Goal: Use online tool/utility: Utilize a website feature to perform a specific function

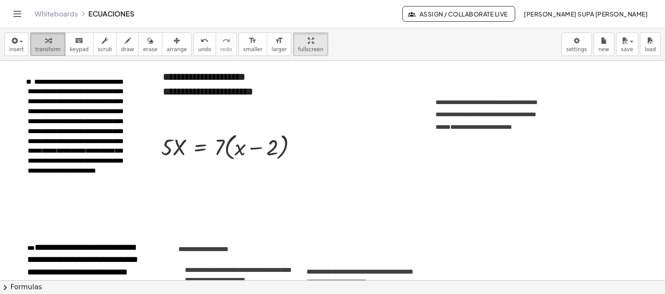
click at [49, 46] on span "transform" at bounding box center [48, 49] width 26 height 6
drag, startPoint x: 215, startPoint y: 153, endPoint x: 232, endPoint y: 158, distance: 17.7
click at [232, 158] on div at bounding box center [233, 146] width 152 height 33
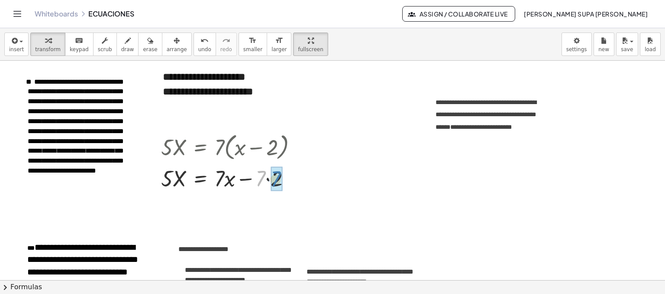
drag, startPoint x: 264, startPoint y: 177, endPoint x: 281, endPoint y: 178, distance: 16.9
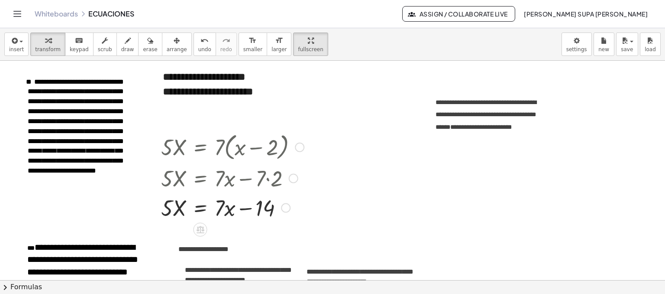
click at [294, 176] on div at bounding box center [294, 178] width 10 height 10
click at [289, 211] on div "Fix a mistake Transform line Copy line as LaTeX Copy derivation as LaTeX Expand…" at bounding box center [286, 208] width 10 height 10
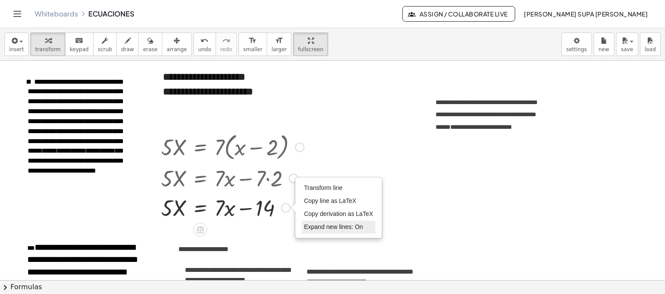
click at [318, 225] on span "Expand new lines: On" at bounding box center [333, 226] width 59 height 7
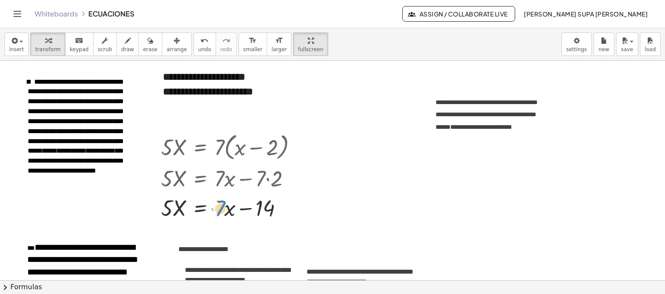
click at [225, 208] on div at bounding box center [233, 206] width 152 height 29
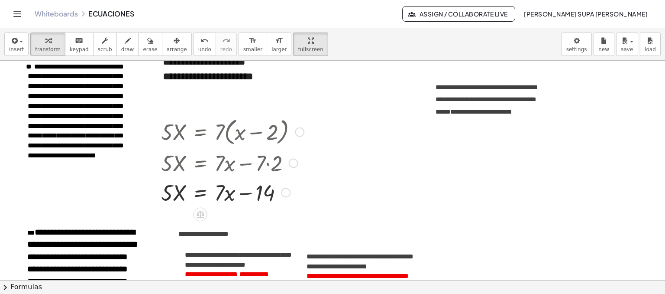
scroll to position [16, 0]
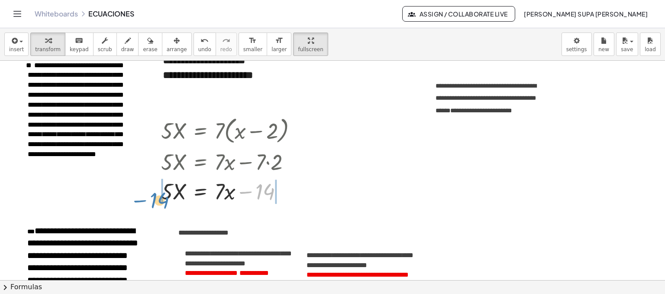
drag, startPoint x: 253, startPoint y: 191, endPoint x: 147, endPoint y: 200, distance: 106.5
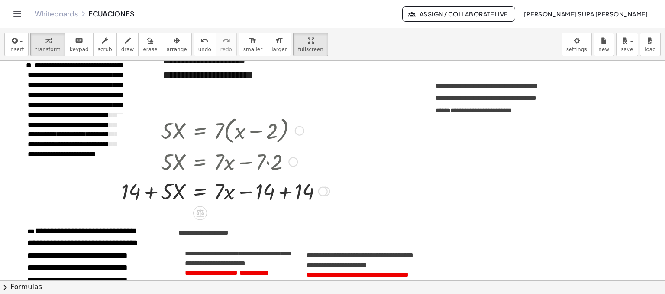
click at [321, 191] on div at bounding box center [323, 191] width 10 height 10
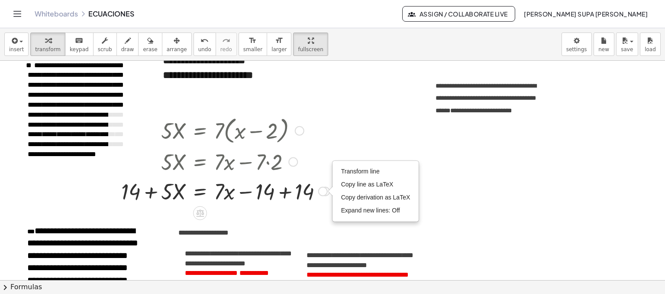
click at [311, 204] on div at bounding box center [225, 189] width 217 height 29
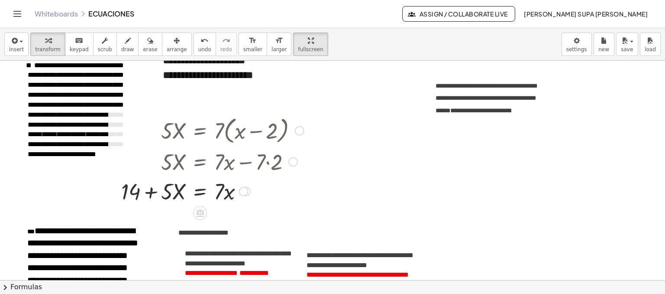
click at [240, 193] on div "Transform line Copy line as LaTeX Copy derivation as LaTeX Expand new lines: Off" at bounding box center [244, 191] width 10 height 10
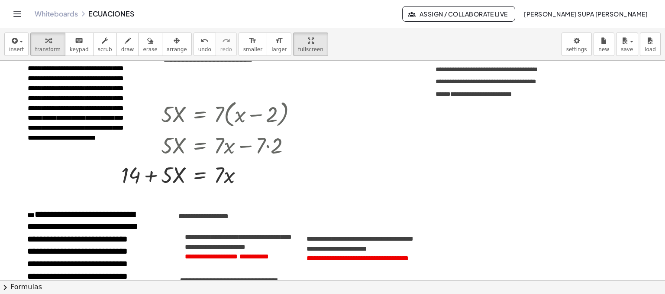
scroll to position [34, 0]
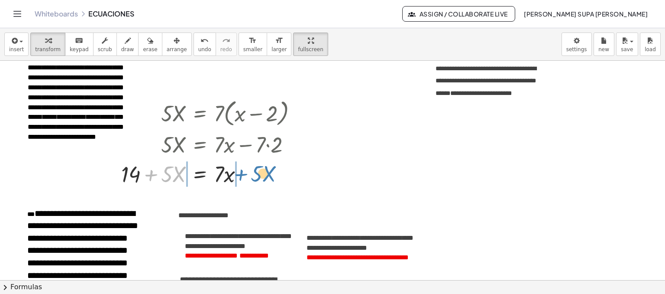
drag, startPoint x: 152, startPoint y: 177, endPoint x: 243, endPoint y: 177, distance: 90.5
click at [243, 177] on div at bounding box center [212, 172] width 191 height 29
drag, startPoint x: 118, startPoint y: 178, endPoint x: 164, endPoint y: 179, distance: 45.5
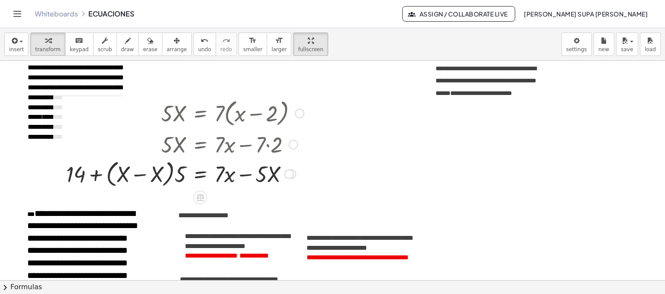
click at [289, 173] on div "Transform line Copy line as LaTeX Copy derivation as LaTeX Expand new lines: Off" at bounding box center [290, 174] width 10 height 10
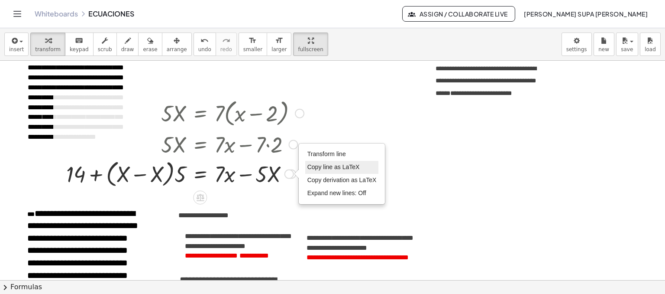
click at [340, 172] on li "Copy line as LaTeX" at bounding box center [342, 167] width 74 height 13
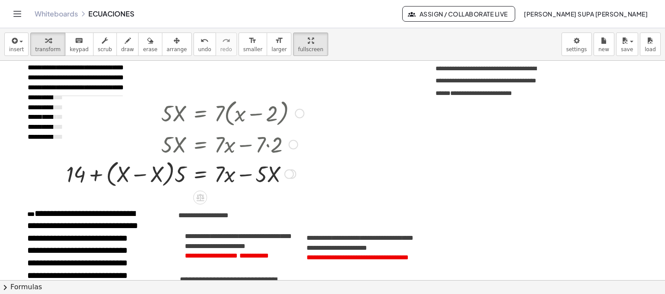
click at [293, 172] on div "Copied done" at bounding box center [290, 174] width 10 height 10
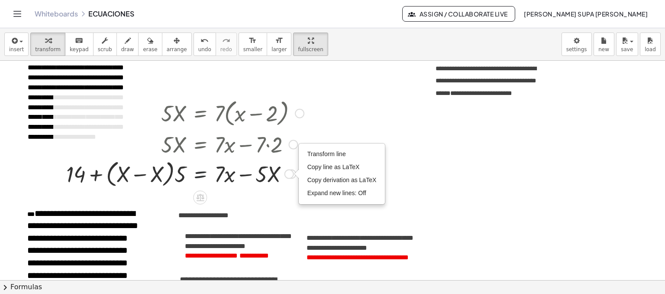
click at [189, 177] on div at bounding box center [185, 173] width 247 height 33
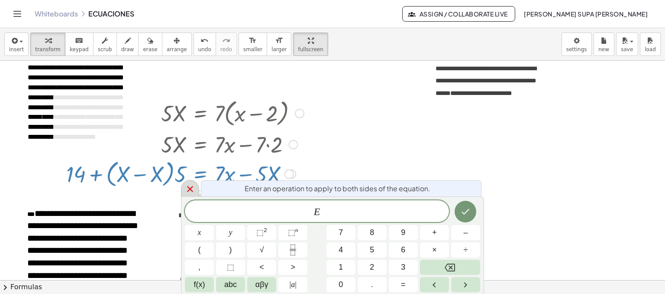
click at [193, 190] on icon at bounding box center [190, 189] width 10 height 10
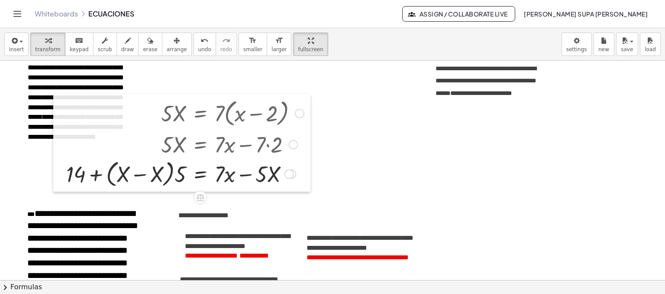
click at [64, 172] on div at bounding box center [59, 142] width 13 height 97
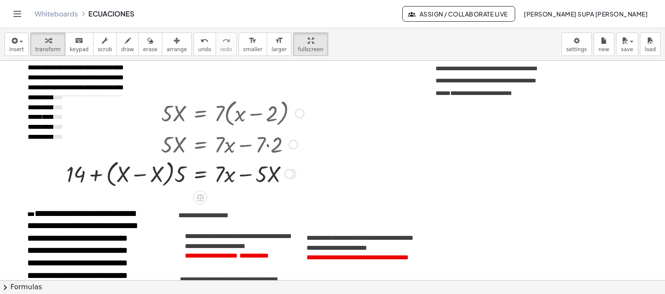
click at [289, 176] on div "Transform line Copy line as LaTeX Copy derivation as LaTeX Expand new lines: Off" at bounding box center [290, 174] width 10 height 10
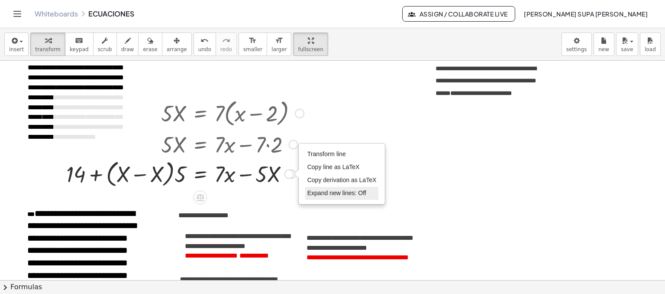
click at [339, 195] on span "Expand new lines: Off" at bounding box center [337, 192] width 59 height 7
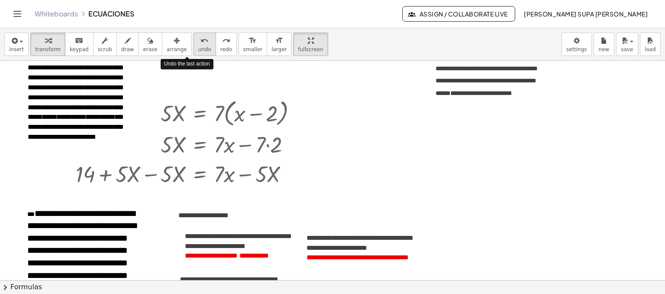
click at [201, 44] on icon "undo" at bounding box center [205, 41] width 8 height 10
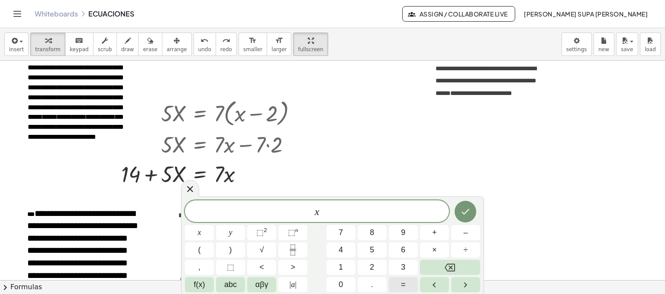
click at [351, 285] on button "=" at bounding box center [403, 284] width 29 height 15
click at [338, 234] on button "7" at bounding box center [341, 232] width 29 height 15
click at [351, 215] on icon "Done" at bounding box center [466, 211] width 10 height 10
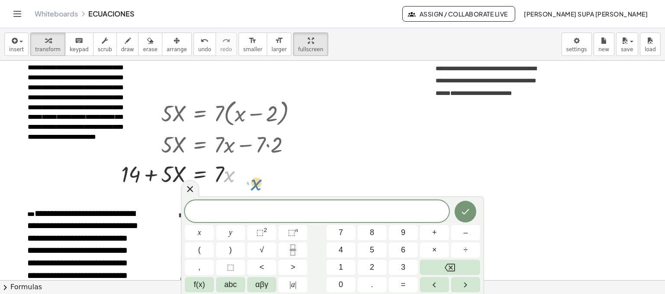
drag, startPoint x: 297, startPoint y: 174, endPoint x: 374, endPoint y: 178, distance: 76.8
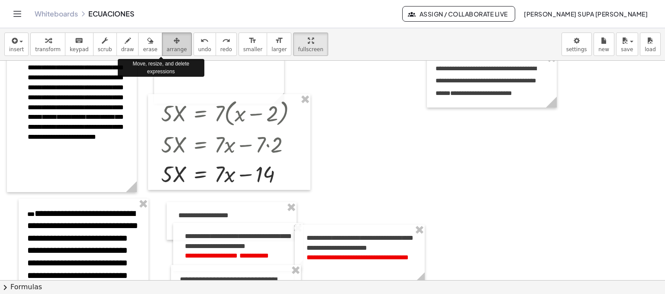
click at [174, 41] on icon "button" at bounding box center [177, 41] width 6 height 10
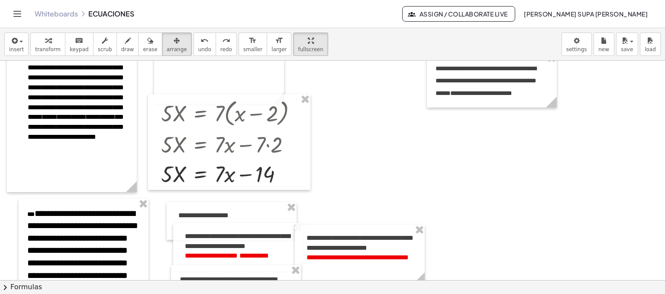
drag, startPoint x: 305, startPoint y: 101, endPoint x: 295, endPoint y: 78, distance: 24.8
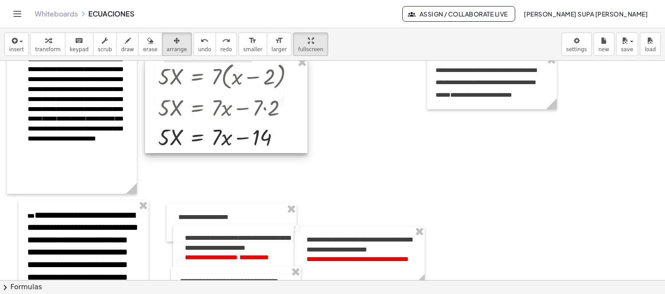
drag, startPoint x: 292, startPoint y: 107, endPoint x: 289, endPoint y: 68, distance: 38.7
click at [289, 68] on div at bounding box center [226, 105] width 162 height 96
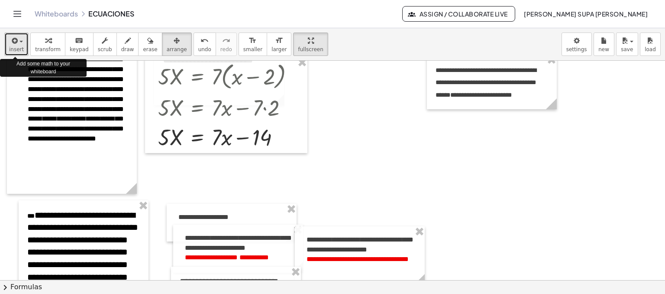
click at [21, 43] on div "button" at bounding box center [16, 40] width 15 height 10
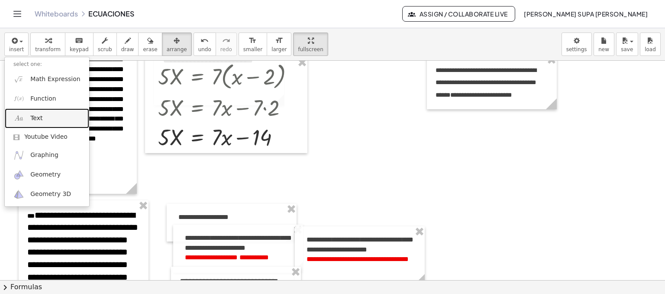
click at [43, 117] on link "Text" at bounding box center [47, 117] width 84 height 19
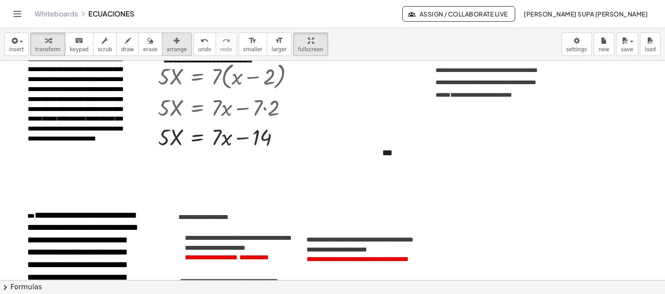
click at [167, 44] on div "button" at bounding box center [177, 40] width 20 height 10
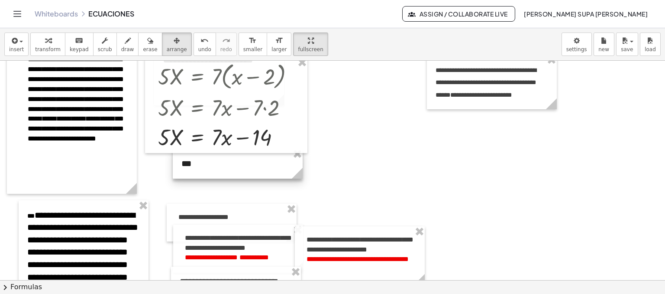
drag, startPoint x: 382, startPoint y: 141, endPoint x: 181, endPoint y: 152, distance: 201.3
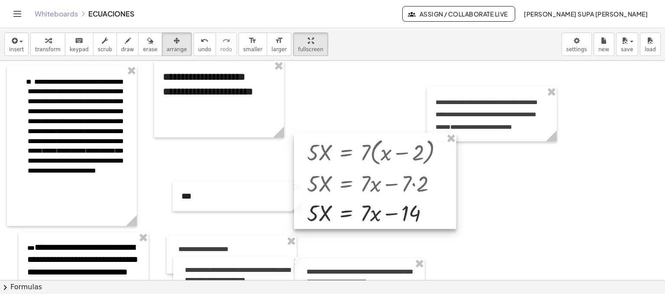
drag, startPoint x: 290, startPoint y: 105, endPoint x: 450, endPoint y: 149, distance: 165.7
click at [351, 149] on div at bounding box center [375, 181] width 162 height 96
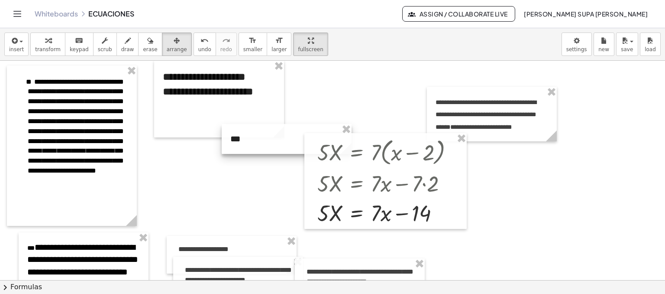
drag, startPoint x: 236, startPoint y: 195, endPoint x: 306, endPoint y: 122, distance: 101.1
click at [306, 124] on div at bounding box center [287, 139] width 130 height 30
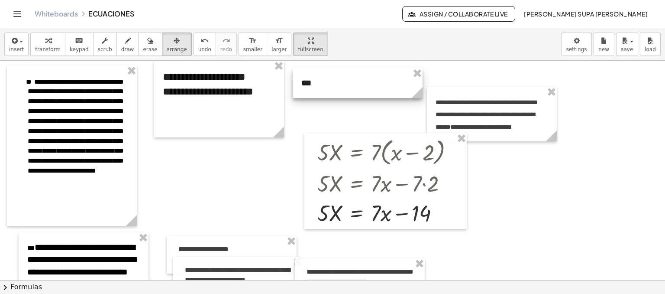
drag, startPoint x: 306, startPoint y: 122, endPoint x: 356, endPoint y: 82, distance: 64.1
click at [351, 82] on div at bounding box center [358, 83] width 130 height 30
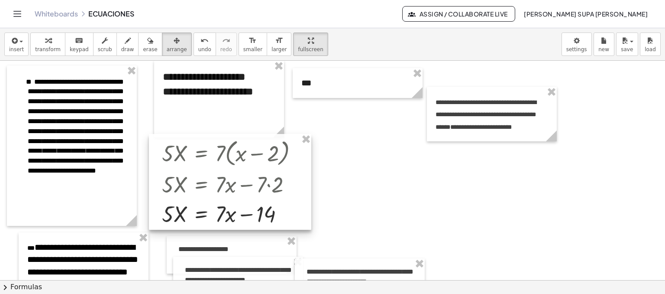
drag, startPoint x: 357, startPoint y: 139, endPoint x: 200, endPoint y: 140, distance: 156.4
click at [200, 140] on div at bounding box center [230, 182] width 162 height 96
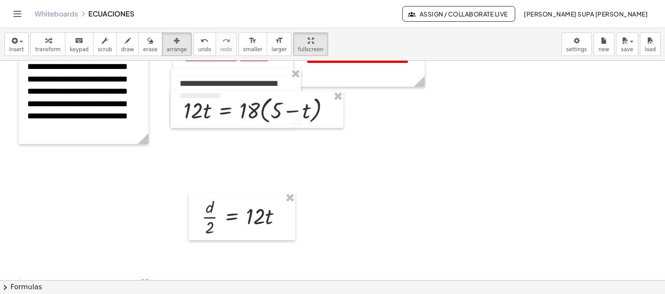
scroll to position [230, 0]
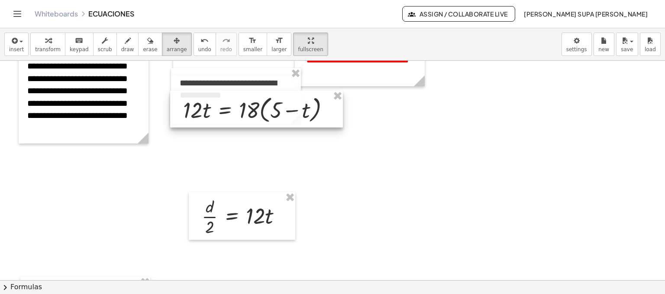
click at [250, 115] on div at bounding box center [256, 109] width 173 height 37
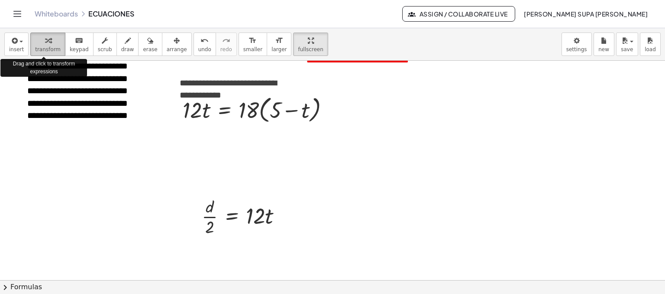
click at [45, 40] on icon "button" at bounding box center [48, 41] width 6 height 10
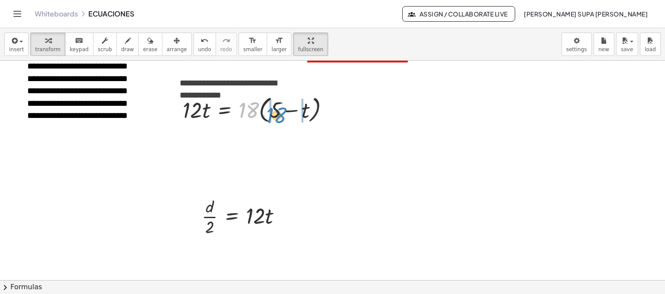
drag, startPoint x: 250, startPoint y: 110, endPoint x: 277, endPoint y: 115, distance: 28.2
click at [277, 115] on div at bounding box center [259, 109] width 162 height 33
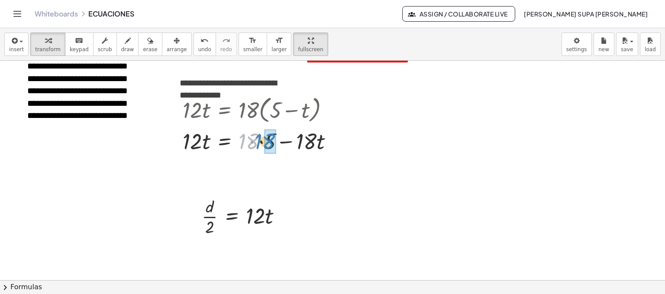
drag, startPoint x: 253, startPoint y: 143, endPoint x: 271, endPoint y: 143, distance: 18.2
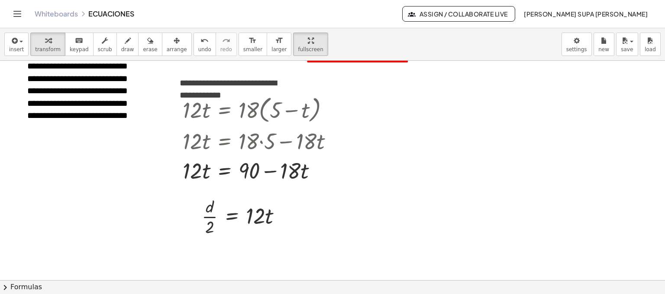
scroll to position [232, 0]
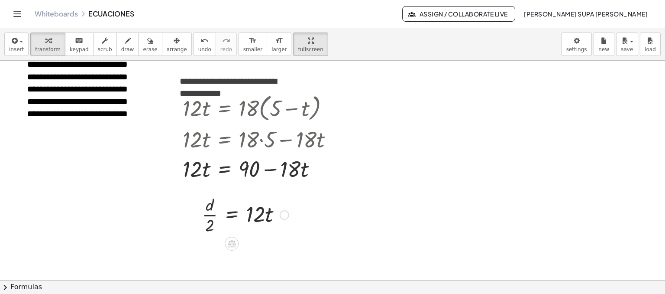
click at [244, 200] on div at bounding box center [246, 213] width 96 height 43
click at [167, 41] on div "button" at bounding box center [177, 40] width 20 height 10
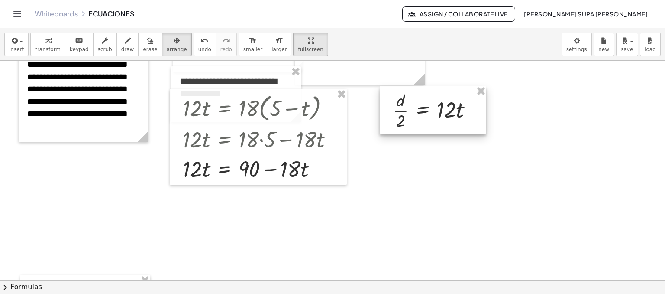
drag, startPoint x: 210, startPoint y: 217, endPoint x: 401, endPoint y: 113, distance: 217.5
click at [351, 113] on div at bounding box center [433, 110] width 107 height 48
click at [21, 46] on span "insert" at bounding box center [16, 49] width 15 height 6
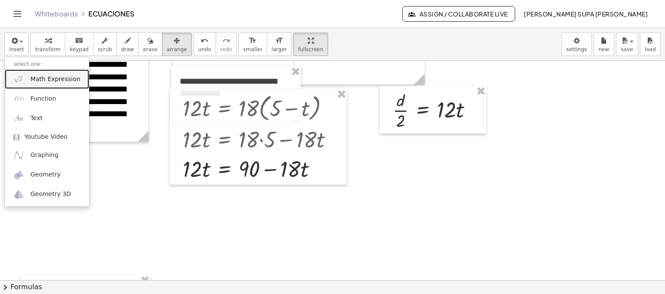
click at [58, 79] on span "Math Expression" at bounding box center [55, 79] width 50 height 9
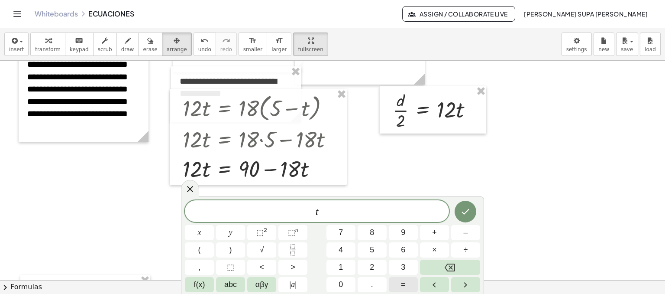
click at [351, 287] on span "=" at bounding box center [403, 285] width 5 height 12
click at [351, 214] on button "Done" at bounding box center [466, 212] width 22 height 22
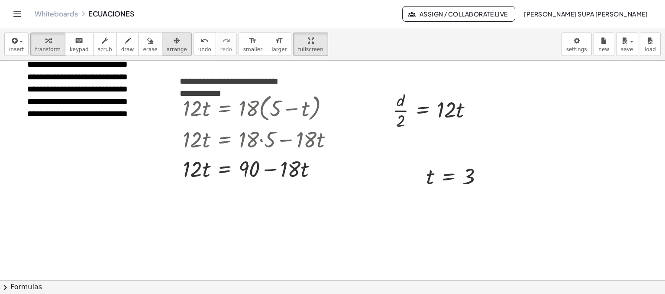
click at [165, 45] on button "arrange" at bounding box center [177, 43] width 30 height 23
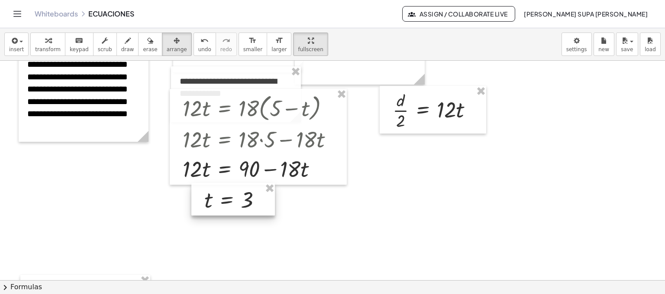
drag, startPoint x: 432, startPoint y: 172, endPoint x: 210, endPoint y: 195, distance: 223.5
click at [210, 195] on div at bounding box center [233, 199] width 84 height 33
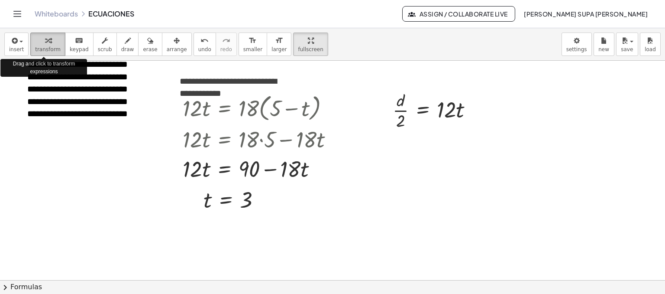
click at [45, 47] on span "transform" at bounding box center [48, 49] width 26 height 6
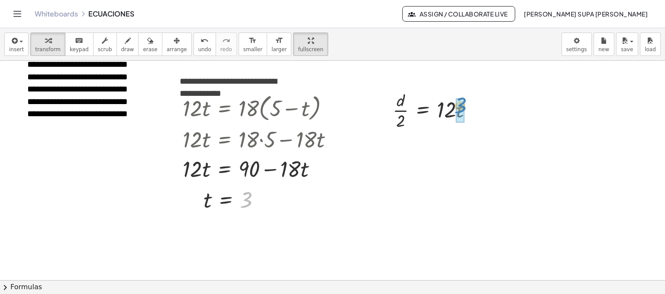
drag, startPoint x: 249, startPoint y: 198, endPoint x: 463, endPoint y: 104, distance: 233.3
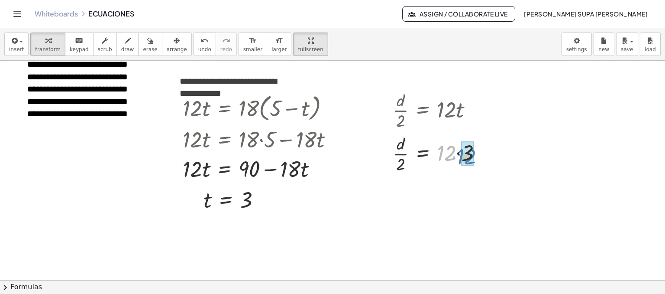
drag, startPoint x: 444, startPoint y: 158, endPoint x: 464, endPoint y: 161, distance: 20.2
drag, startPoint x: 400, startPoint y: 208, endPoint x: 473, endPoint y: 198, distance: 73.8
click at [351, 198] on div at bounding box center [441, 196] width 105 height 43
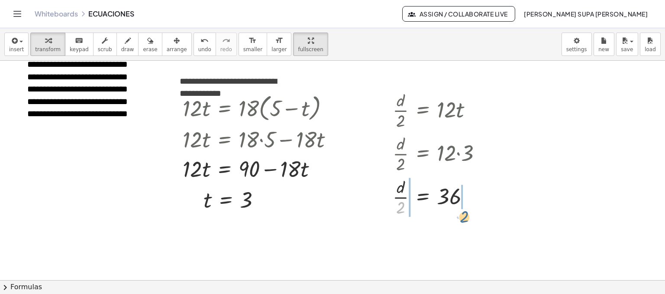
drag, startPoint x: 402, startPoint y: 205, endPoint x: 466, endPoint y: 215, distance: 64.4
click at [351, 215] on div at bounding box center [441, 196] width 105 height 43
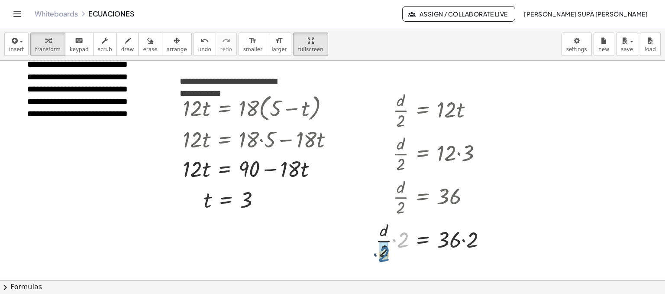
drag, startPoint x: 408, startPoint y: 240, endPoint x: 388, endPoint y: 255, distance: 24.9
drag, startPoint x: 444, startPoint y: 248, endPoint x: 465, endPoint y: 248, distance: 20.8
click at [351, 248] on div at bounding box center [443, 239] width 109 height 29
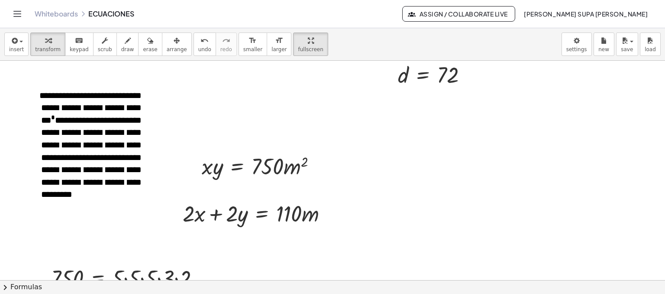
scroll to position [426, 0]
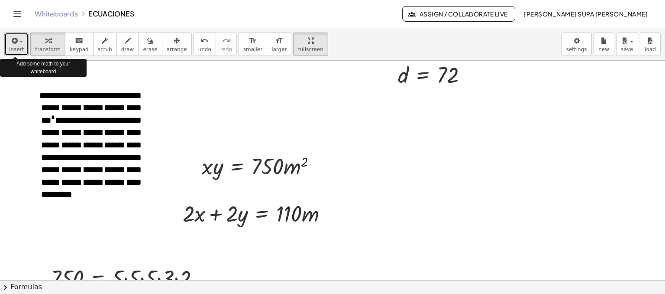
click at [22, 42] on button "insert" at bounding box center [16, 43] width 24 height 23
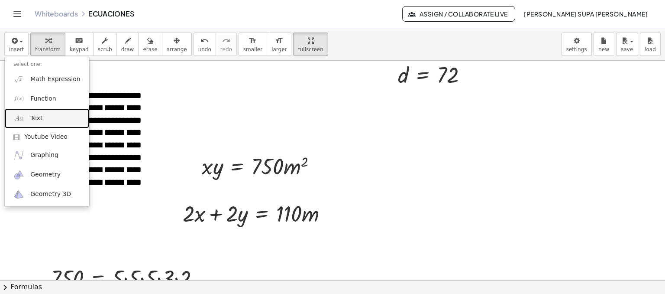
click at [40, 113] on link "Text" at bounding box center [47, 117] width 84 height 19
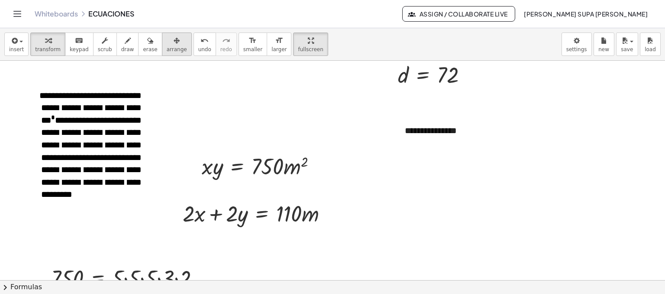
click at [162, 45] on button "arrange" at bounding box center [177, 43] width 30 height 23
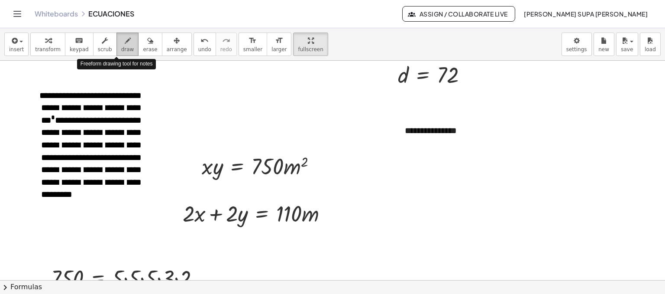
click at [121, 41] on div "button" at bounding box center [127, 40] width 13 height 10
drag, startPoint x: 199, startPoint y: 101, endPoint x: 205, endPoint y: 111, distance: 11.7
drag, startPoint x: 198, startPoint y: 101, endPoint x: 208, endPoint y: 112, distance: 14.4
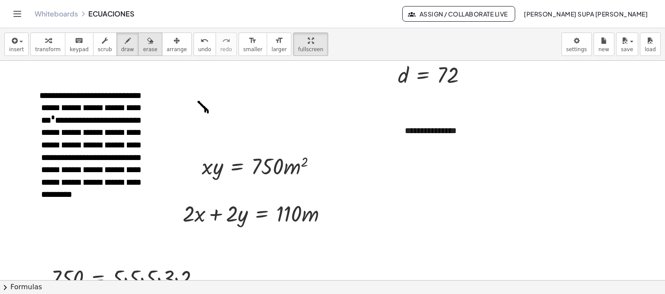
click at [147, 39] on icon "button" at bounding box center [150, 41] width 6 height 10
click at [124, 42] on button "draw" at bounding box center [128, 43] width 23 height 23
drag, startPoint x: 177, startPoint y: 88, endPoint x: 270, endPoint y: 120, distance: 98.8
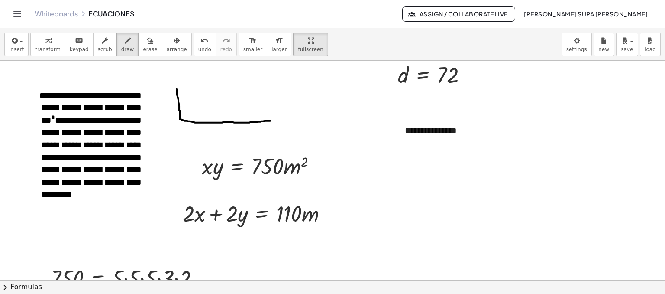
drag, startPoint x: 178, startPoint y: 90, endPoint x: 267, endPoint y: 120, distance: 93.8
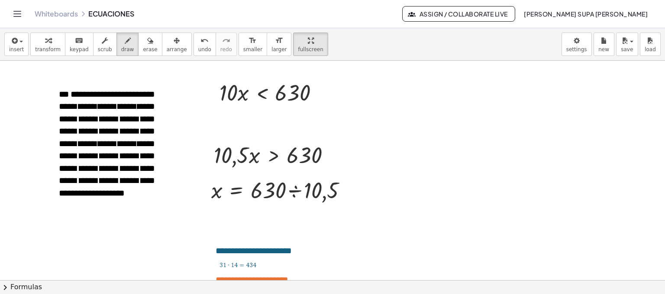
scroll to position [788, 0]
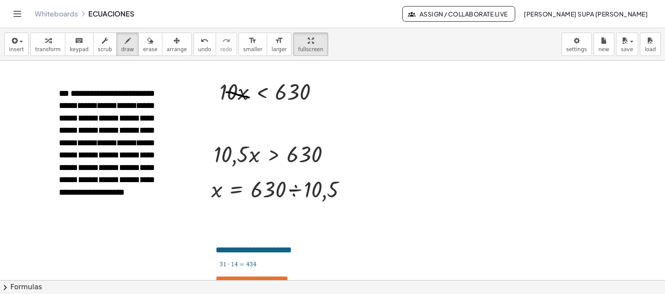
drag, startPoint x: 227, startPoint y: 91, endPoint x: 249, endPoint y: 97, distance: 23.3
click at [194, 45] on button "undo undo" at bounding box center [205, 43] width 23 height 23
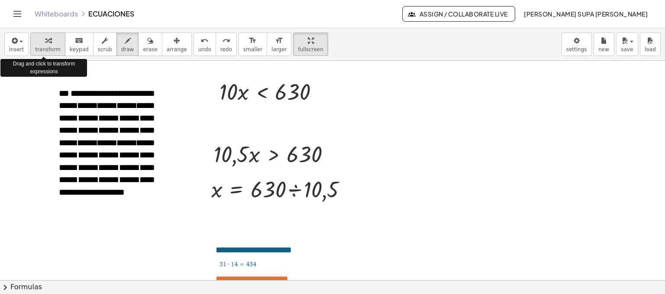
click at [39, 44] on div "button" at bounding box center [48, 40] width 26 height 10
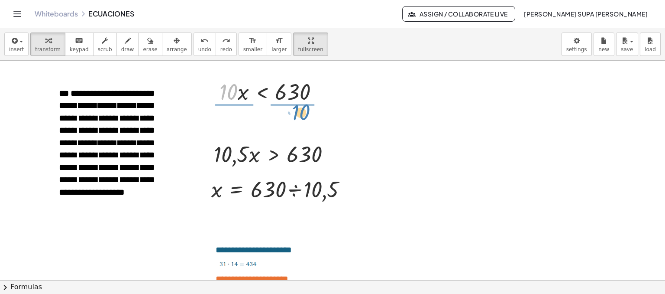
drag, startPoint x: 229, startPoint y: 89, endPoint x: 300, endPoint y: 110, distance: 74.2
drag, startPoint x: 229, startPoint y: 80, endPoint x: 230, endPoint y: 101, distance: 20.4
drag, startPoint x: 302, startPoint y: 81, endPoint x: 300, endPoint y: 97, distance: 16.5
click at [300, 97] on div at bounding box center [281, 90] width 94 height 43
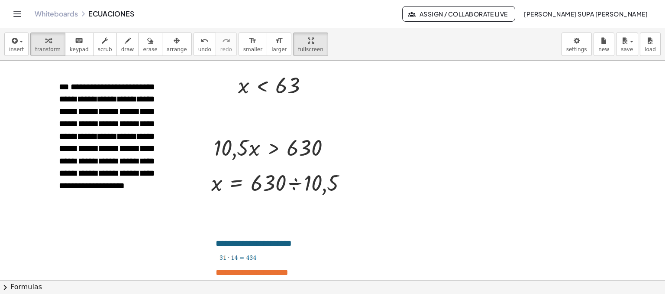
scroll to position [795, 0]
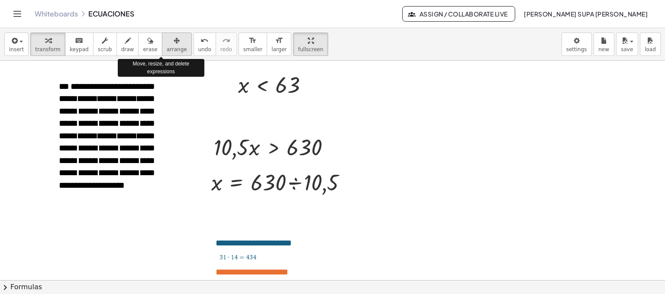
click at [174, 43] on icon "button" at bounding box center [177, 41] width 6 height 10
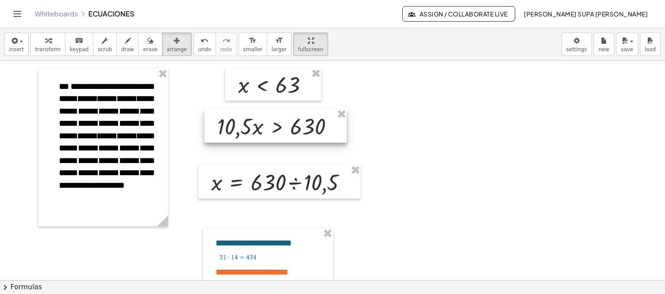
drag, startPoint x: 222, startPoint y: 132, endPoint x: 226, endPoint y: 110, distance: 21.9
click at [226, 110] on div at bounding box center [275, 126] width 143 height 34
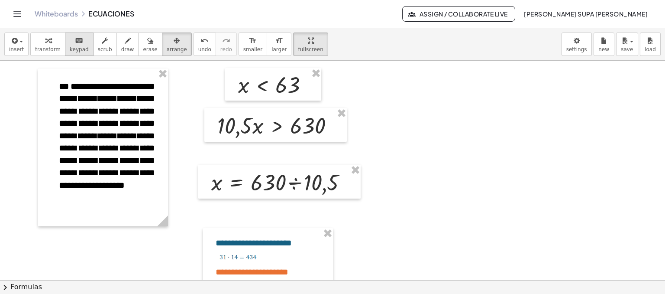
click at [78, 42] on div "keyboard" at bounding box center [79, 40] width 19 height 10
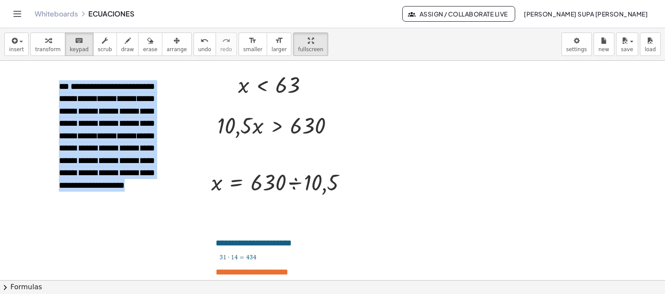
drag, startPoint x: 243, startPoint y: 127, endPoint x: 294, endPoint y: 144, distance: 53.8
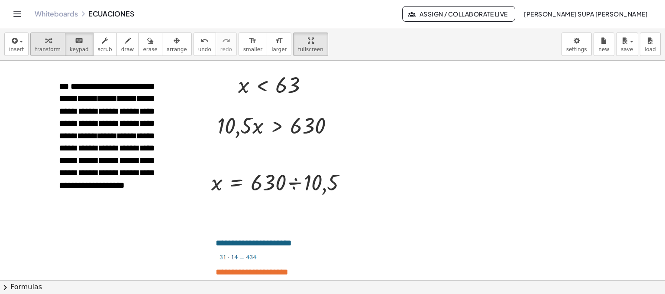
click at [37, 45] on div "button" at bounding box center [48, 40] width 26 height 10
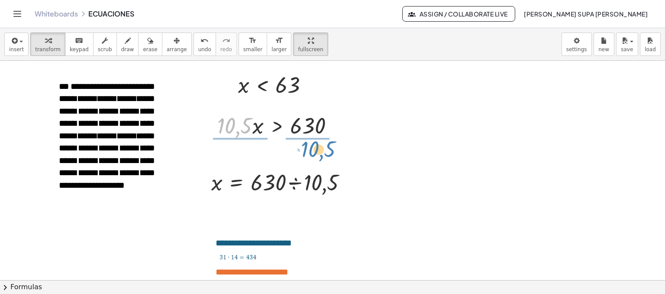
drag, startPoint x: 241, startPoint y: 130, endPoint x: 324, endPoint y: 154, distance: 86.5
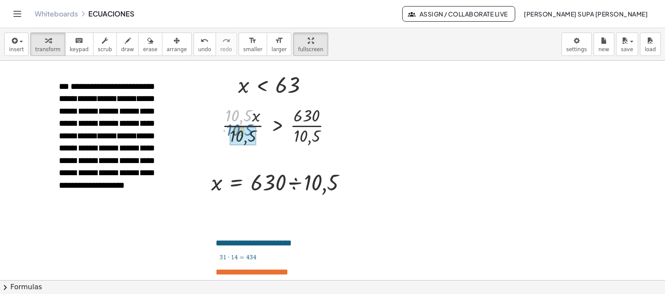
drag, startPoint x: 243, startPoint y: 120, endPoint x: 244, endPoint y: 135, distance: 15.2
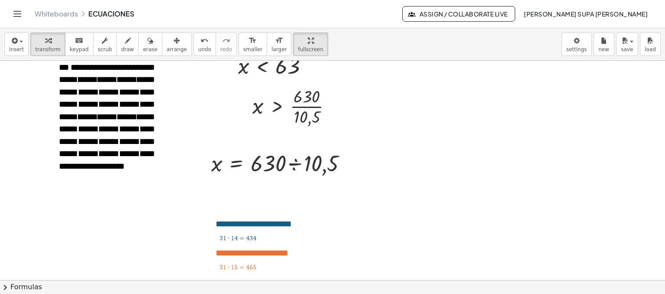
scroll to position [854, 0]
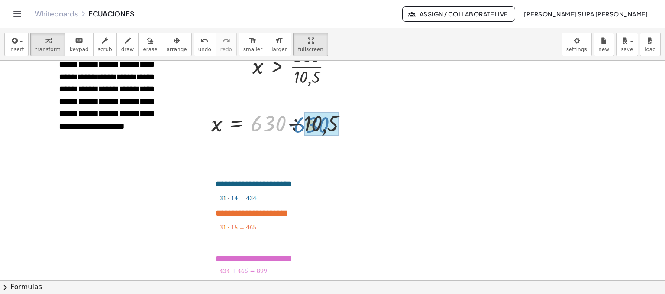
drag, startPoint x: 274, startPoint y: 125, endPoint x: 317, endPoint y: 126, distance: 43.3
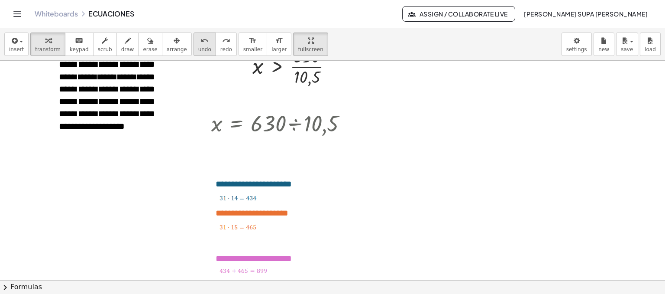
click at [198, 46] on span "undo" at bounding box center [204, 49] width 13 height 6
click at [299, 122] on div at bounding box center [283, 122] width 152 height 29
click at [240, 122] on div at bounding box center [283, 122] width 152 height 29
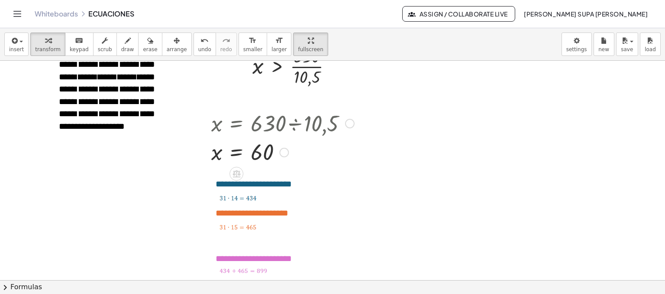
click at [240, 122] on div at bounding box center [283, 122] width 152 height 29
click at [234, 144] on div at bounding box center [283, 151] width 152 height 29
click at [125, 44] on icon "button" at bounding box center [128, 41] width 6 height 10
drag, startPoint x: 230, startPoint y: 116, endPoint x: 229, endPoint y: 133, distance: 17.4
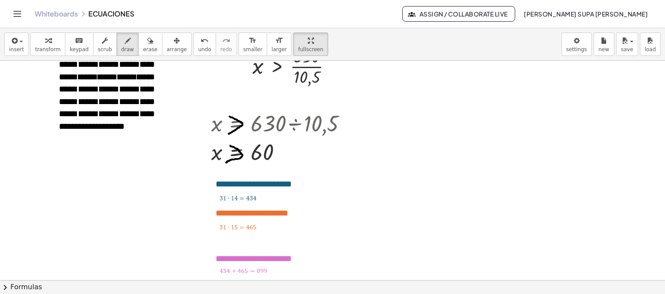
drag, startPoint x: 230, startPoint y: 145, endPoint x: 226, endPoint y: 162, distance: 17.6
click at [78, 45] on button "keyboard keypad" at bounding box center [79, 43] width 29 height 23
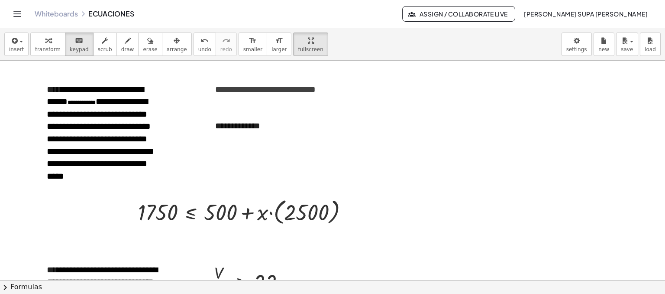
scroll to position [1159, 0]
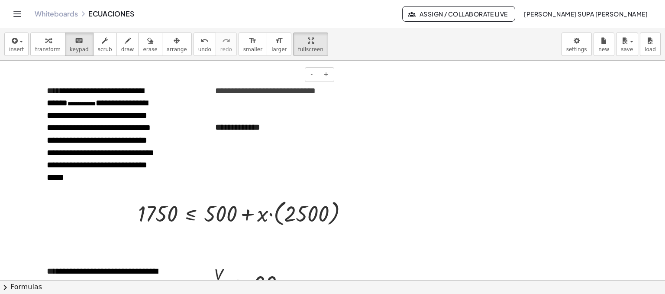
click at [276, 89] on span "**********" at bounding box center [265, 90] width 101 height 9
click at [228, 128] on div "**********" at bounding box center [272, 127] width 130 height 30
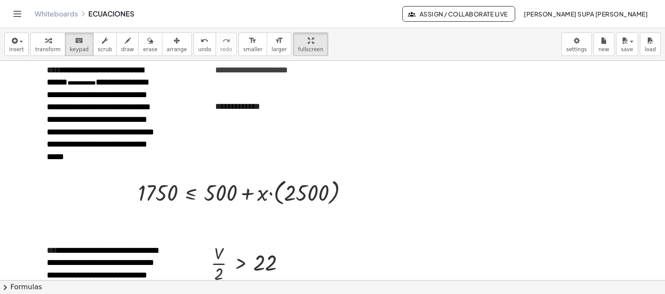
scroll to position [1209, 0]
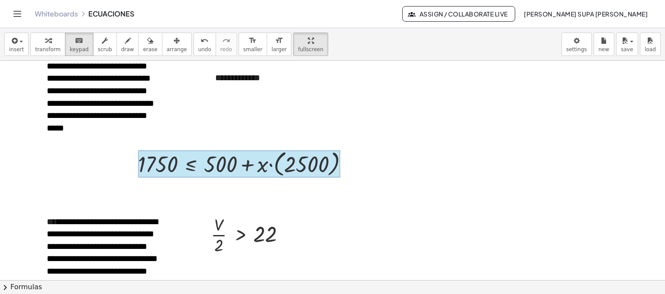
drag, startPoint x: 226, startPoint y: 167, endPoint x: 183, endPoint y: 169, distance: 43.4
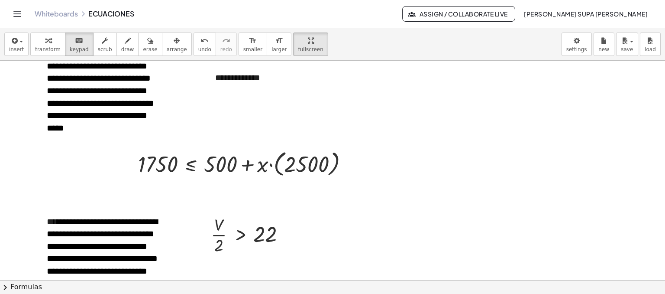
click at [272, 113] on div at bounding box center [332, 61] width 665 height 2419
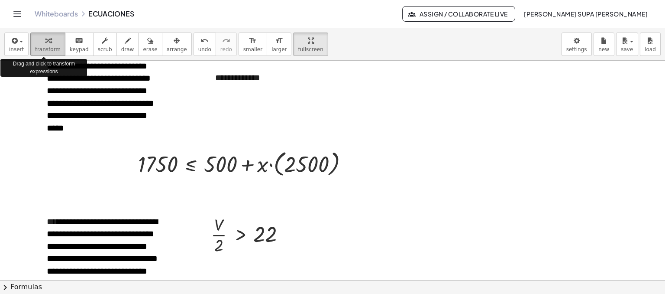
click at [45, 45] on icon "button" at bounding box center [48, 41] width 6 height 10
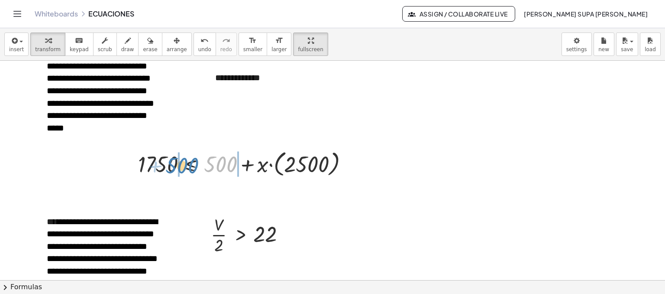
drag, startPoint x: 214, startPoint y: 163, endPoint x: 175, endPoint y: 165, distance: 38.6
click at [175, 165] on div at bounding box center [247, 163] width 226 height 32
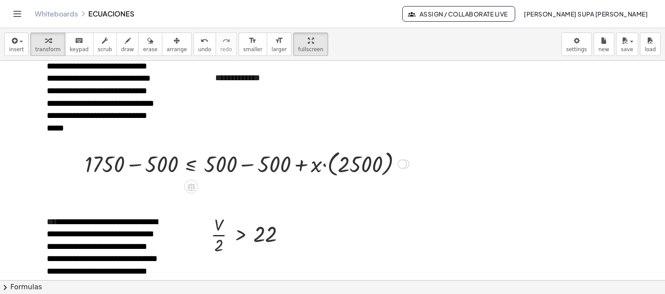
click at [351, 161] on div at bounding box center [403, 164] width 10 height 10
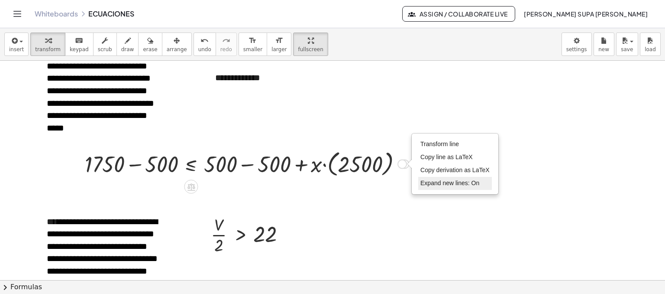
click at [351, 180] on span "Expand new lines: On" at bounding box center [450, 182] width 59 height 7
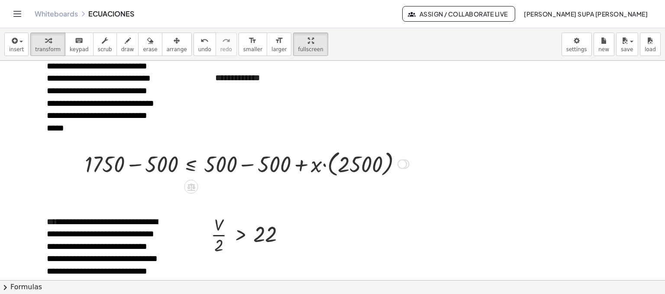
click at [137, 165] on div at bounding box center [247, 163] width 333 height 32
click at [247, 167] on div at bounding box center [272, 163] width 281 height 32
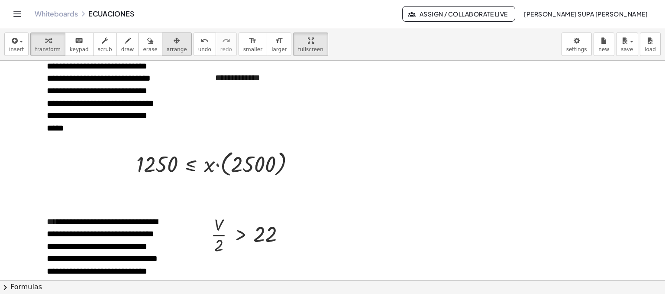
click at [167, 47] on span "arrange" at bounding box center [177, 49] width 20 height 6
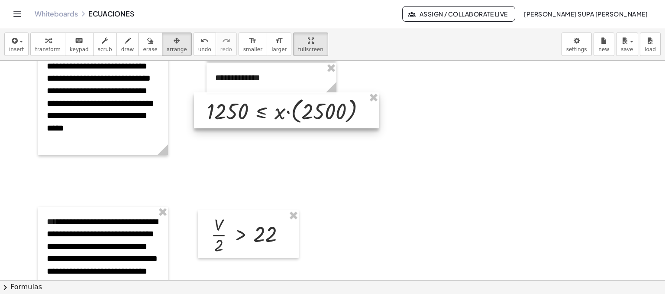
drag, startPoint x: 170, startPoint y: 160, endPoint x: 241, endPoint y: 107, distance: 88.6
click at [241, 107] on div at bounding box center [286, 110] width 185 height 36
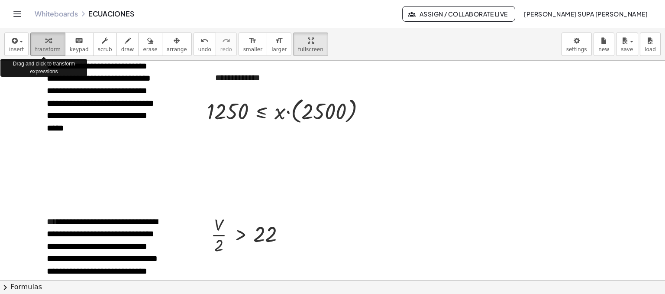
click at [45, 41] on icon "button" at bounding box center [48, 41] width 6 height 10
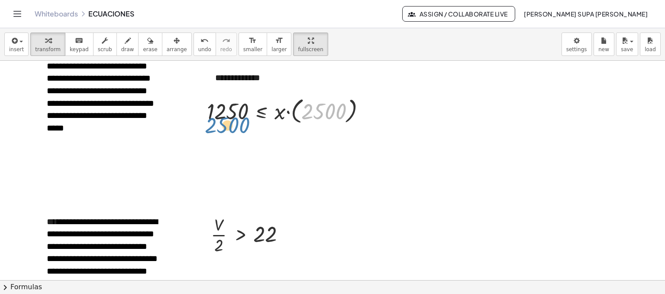
drag, startPoint x: 305, startPoint y: 111, endPoint x: 208, endPoint y: 125, distance: 97.6
click at [208, 125] on div "1750 ≤ + 500 + · x · ( 2500 ) + 1750 − 500 ≤ + 500 − 500 + · x · ( 2500 ) 1250 …" at bounding box center [286, 110] width 185 height 36
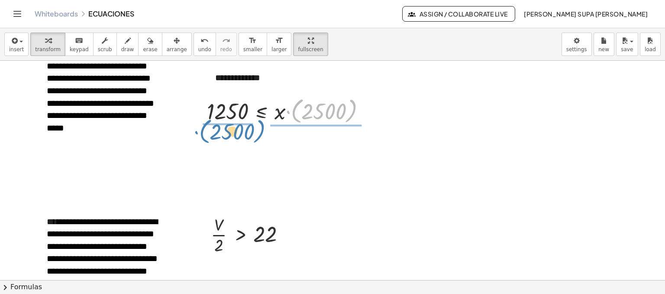
drag, startPoint x: 292, startPoint y: 108, endPoint x: 200, endPoint y: 128, distance: 94.5
click at [200, 128] on div "**********" at bounding box center [332, 61] width 665 height 2419
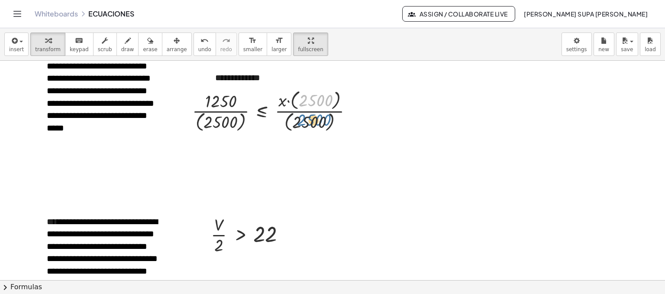
drag, startPoint x: 319, startPoint y: 102, endPoint x: 317, endPoint y: 123, distance: 21.3
click at [317, 123] on div at bounding box center [276, 110] width 176 height 47
drag, startPoint x: 300, startPoint y: 100, endPoint x: 293, endPoint y: 124, distance: 25.6
click at [293, 124] on div at bounding box center [276, 110] width 176 height 47
drag, startPoint x: 298, startPoint y: 121, endPoint x: 298, endPoint y: 97, distance: 23.4
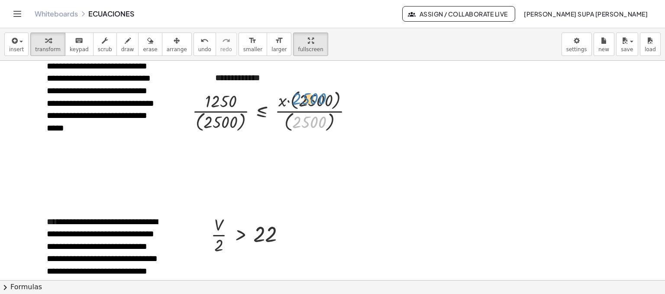
click at [298, 97] on div at bounding box center [276, 110] width 176 height 47
drag, startPoint x: 293, startPoint y: 98, endPoint x: 288, endPoint y: 117, distance: 19.2
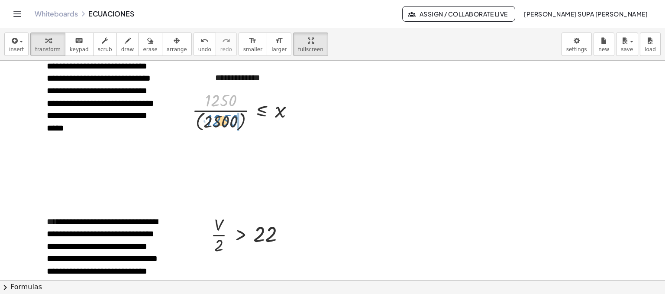
drag, startPoint x: 221, startPoint y: 95, endPoint x: 222, endPoint y: 117, distance: 21.7
click at [222, 117] on div at bounding box center [247, 110] width 118 height 45
click at [201, 42] on icon "undo" at bounding box center [205, 41] width 8 height 10
drag, startPoint x: 229, startPoint y: 126, endPoint x: 231, endPoint y: 107, distance: 20.0
click at [231, 107] on div at bounding box center [247, 110] width 118 height 45
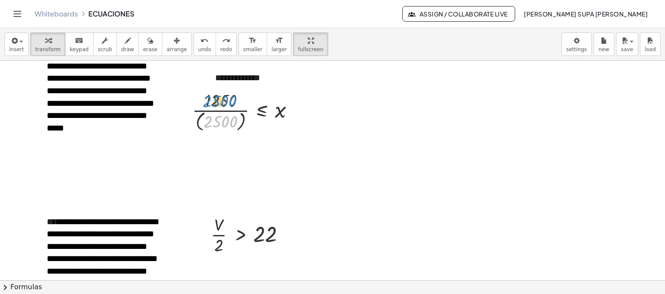
drag, startPoint x: 224, startPoint y: 120, endPoint x: 222, endPoint y: 100, distance: 20.4
click at [222, 100] on div at bounding box center [247, 110] width 118 height 45
click at [18, 43] on span "button" at bounding box center [19, 42] width 2 height 6
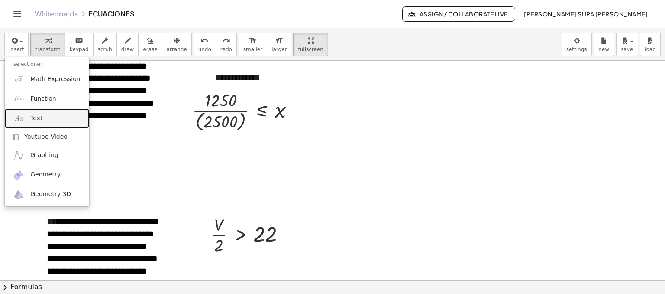
click at [48, 124] on link "Text" at bounding box center [47, 117] width 84 height 19
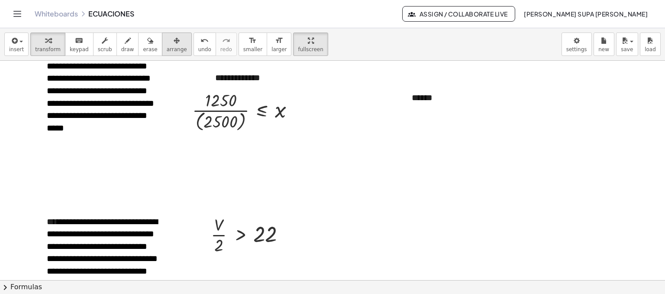
click at [167, 42] on div "button" at bounding box center [177, 40] width 20 height 10
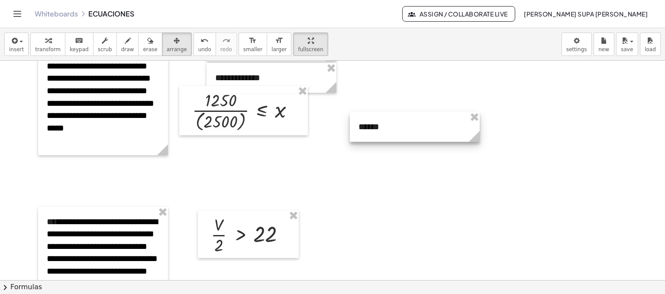
drag, startPoint x: 414, startPoint y: 91, endPoint x: 360, endPoint y: 120, distance: 60.7
click at [351, 120] on div at bounding box center [415, 127] width 130 height 30
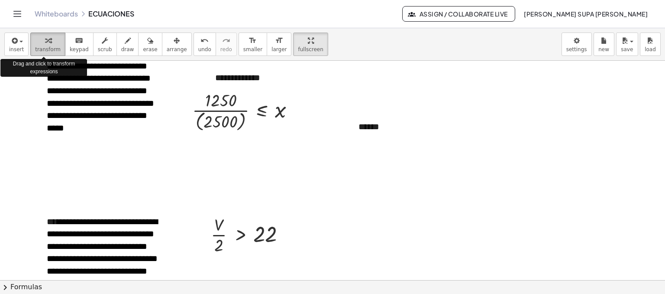
click at [48, 46] on span "transform" at bounding box center [48, 49] width 26 height 6
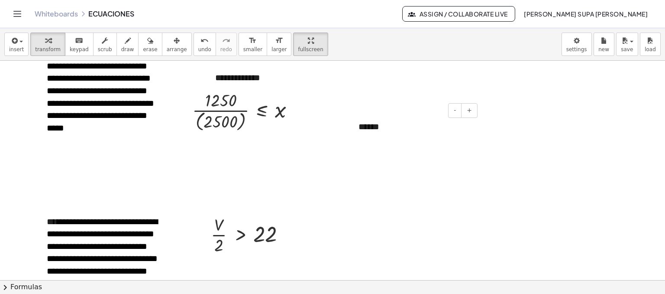
click at [351, 127] on div "******" at bounding box center [415, 127] width 130 height 30
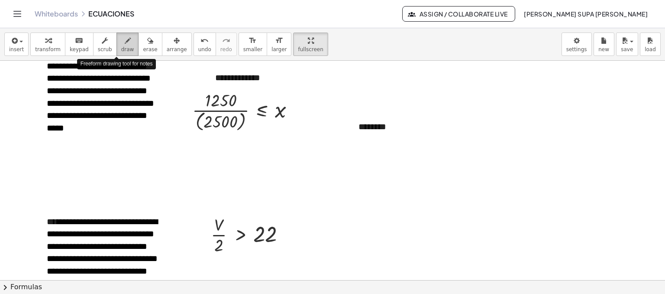
click at [125, 42] on icon "button" at bounding box center [128, 41] width 6 height 10
drag, startPoint x: 370, startPoint y: 121, endPoint x: 364, endPoint y: 129, distance: 9.6
click at [351, 129] on div at bounding box center [332, 61] width 665 height 2419
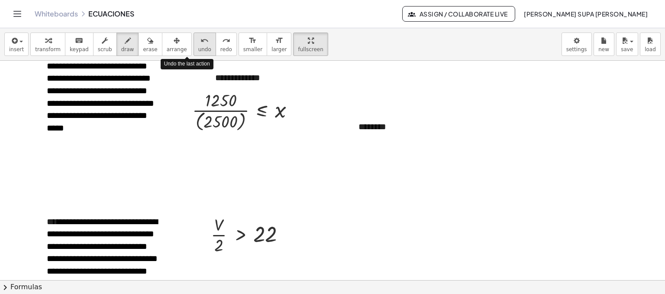
click at [201, 40] on icon "undo" at bounding box center [205, 41] width 8 height 10
click at [351, 129] on div at bounding box center [332, 61] width 665 height 2419
click at [198, 44] on div "undo" at bounding box center [204, 40] width 13 height 10
click at [198, 49] on span "undo" at bounding box center [204, 49] width 13 height 6
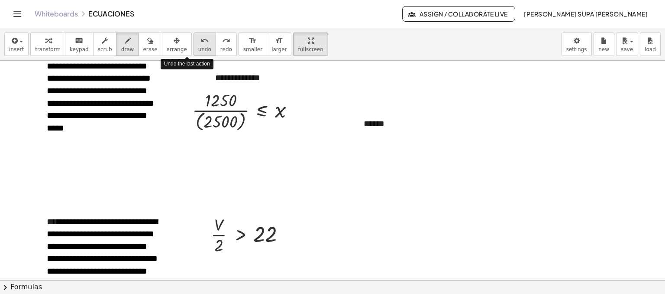
click at [198, 49] on span "undo" at bounding box center [204, 49] width 13 height 6
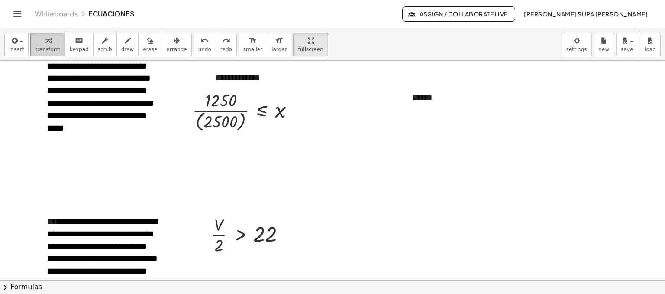
click at [40, 45] on button "transform" at bounding box center [47, 43] width 35 height 23
click at [351, 97] on div "******" at bounding box center [468, 98] width 130 height 30
click at [351, 97] on div "***" at bounding box center [468, 98] width 130 height 30
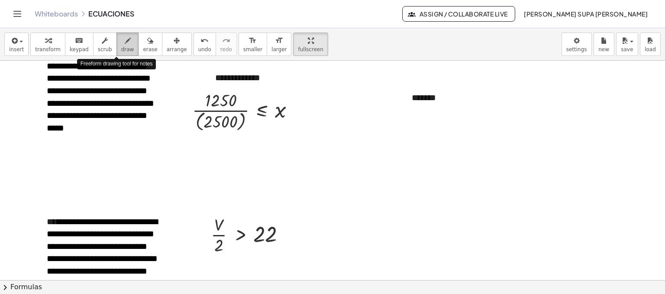
click at [121, 41] on div "button" at bounding box center [127, 40] width 13 height 10
drag, startPoint x: 425, startPoint y: 96, endPoint x: 426, endPoint y: 103, distance: 7.0
click at [351, 103] on div at bounding box center [332, 61] width 665 height 2419
drag, startPoint x: 426, startPoint y: 107, endPoint x: 421, endPoint y: 104, distance: 5.6
click at [351, 104] on div at bounding box center [332, 61] width 665 height 2419
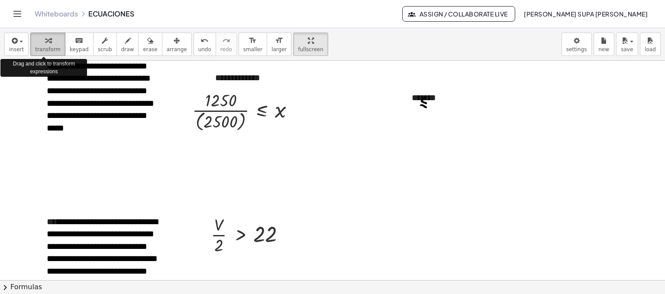
click at [51, 39] on div "button" at bounding box center [48, 40] width 26 height 10
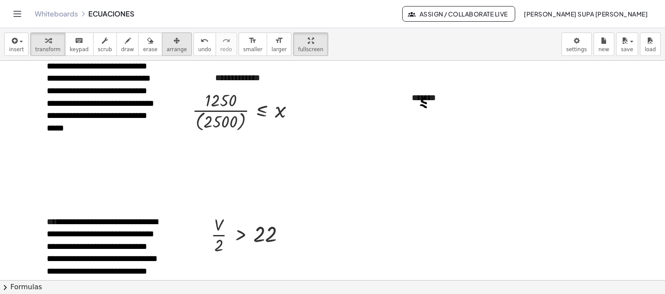
click at [172, 41] on button "arrange" at bounding box center [177, 43] width 30 height 23
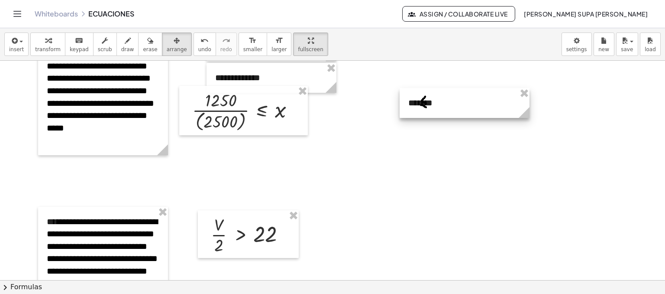
drag, startPoint x: 411, startPoint y: 90, endPoint x: 407, endPoint y: 95, distance: 6.2
click at [351, 95] on div at bounding box center [465, 103] width 130 height 30
click at [351, 180] on div at bounding box center [332, 61] width 665 height 2419
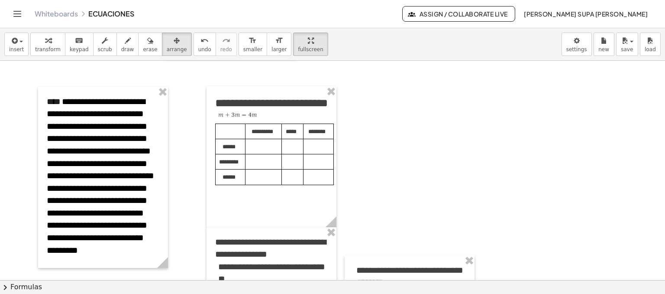
scroll to position [1592, 0]
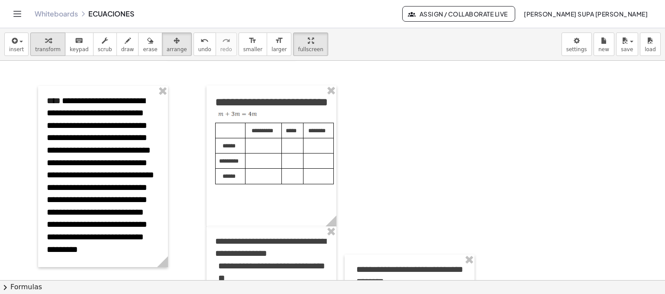
click at [45, 50] on span "transform" at bounding box center [48, 49] width 26 height 6
click at [262, 149] on span at bounding box center [263, 146] width 2 height 6
click at [296, 150] on p at bounding box center [291, 144] width 12 height 12
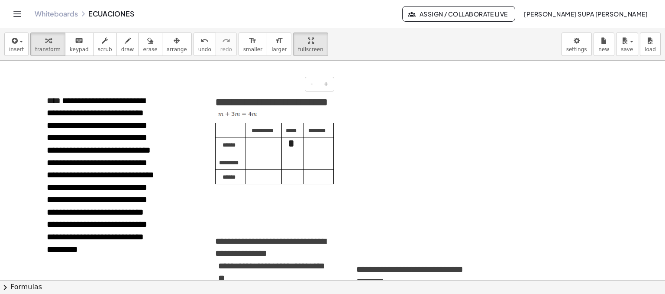
click at [318, 167] on p at bounding box center [317, 161] width 21 height 12
click at [258, 165] on p at bounding box center [262, 159] width 27 height 12
click at [328, 153] on td at bounding box center [319, 144] width 30 height 17
click at [312, 182] on p at bounding box center [317, 176] width 21 height 12
click at [295, 164] on p at bounding box center [291, 158] width 12 height 12
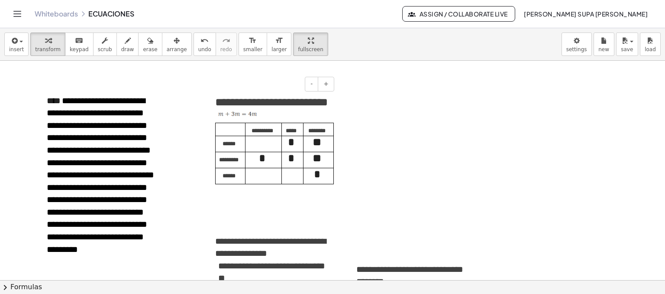
click at [262, 180] on p at bounding box center [262, 174] width 27 height 12
click at [324, 183] on p "*" at bounding box center [317, 175] width 21 height 15
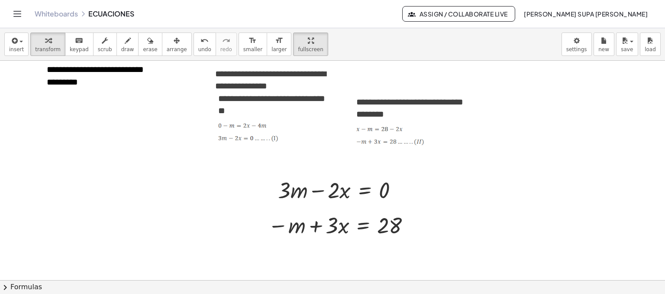
scroll to position [1788, 0]
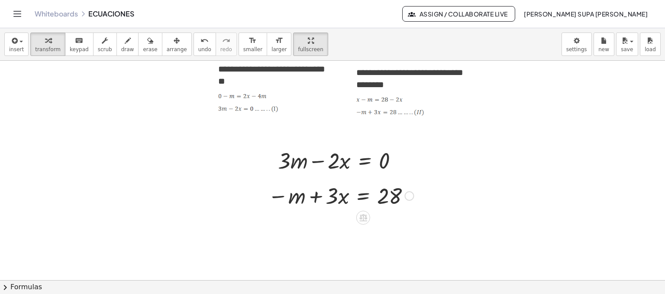
click at [351, 196] on div at bounding box center [341, 194] width 154 height 29
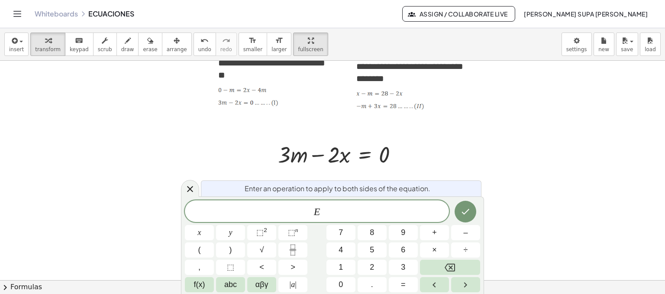
click at [351, 196] on div "Enter an operation to apply to both sides of the equation. E x y ⬚ 2 ⬚ n 7 8 9 …" at bounding box center [332, 244] width 303 height 97
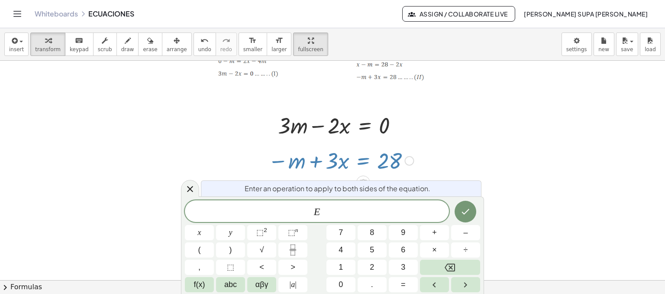
scroll to position [1825, 0]
click at [332, 207] on span "E ​" at bounding box center [317, 212] width 264 height 12
click at [351, 279] on span "." at bounding box center [372, 285] width 2 height 12
click at [351, 269] on button "3" at bounding box center [403, 266] width 29 height 15
click at [351, 214] on icon "Done" at bounding box center [466, 211] width 10 height 10
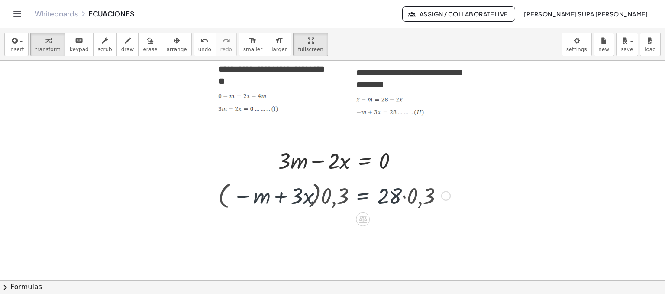
scroll to position [1788, 0]
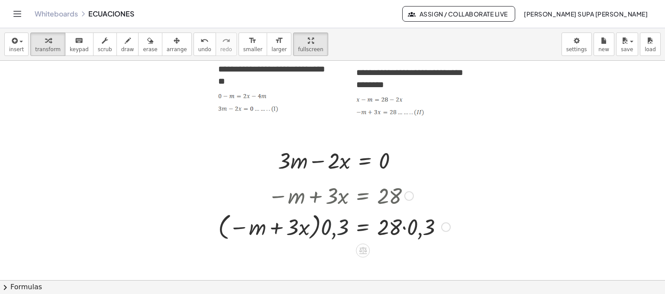
click at [343, 231] on div at bounding box center [334, 226] width 241 height 33
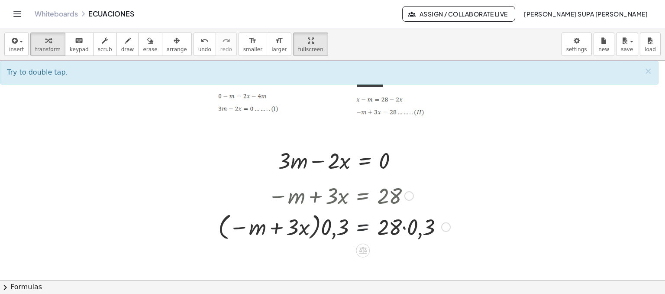
click at [350, 235] on div at bounding box center [334, 226] width 241 height 33
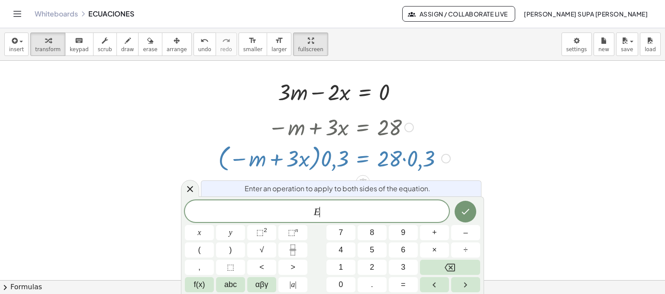
scroll to position [1858, 0]
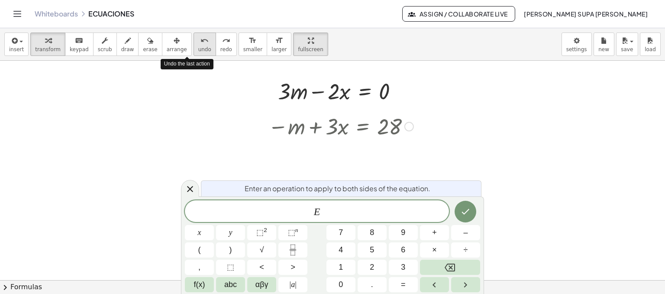
click at [198, 46] on span "undo" at bounding box center [204, 49] width 13 height 6
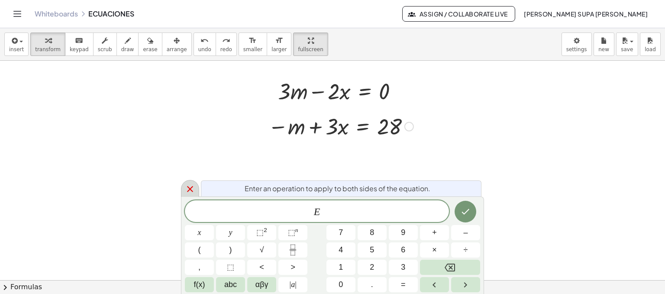
click at [194, 189] on icon at bounding box center [190, 189] width 10 height 10
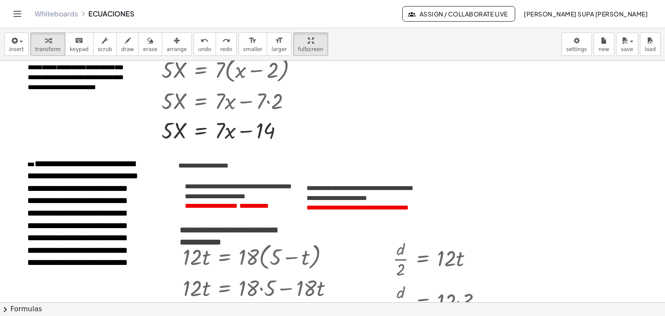
scroll to position [0, 0]
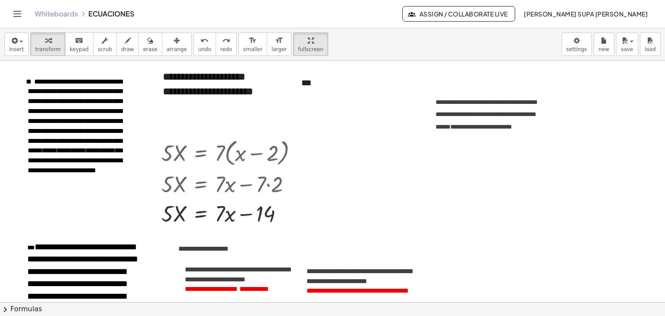
click at [248, 218] on div at bounding box center [233, 212] width 152 height 29
click at [285, 214] on div at bounding box center [287, 214] width 10 height 10
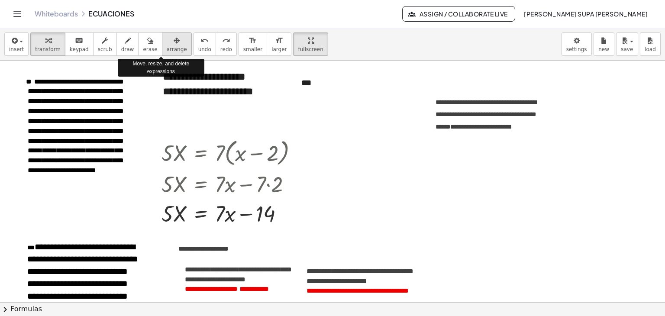
click at [168, 46] on span "arrange" at bounding box center [177, 49] width 20 height 6
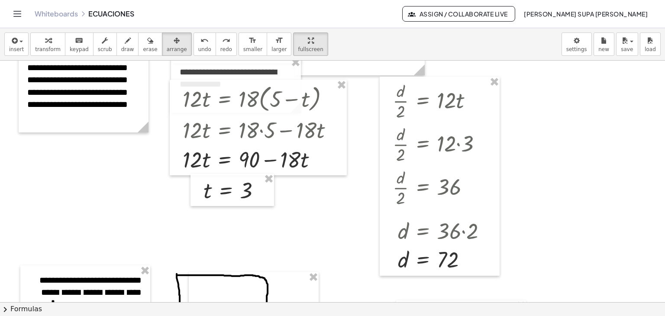
scroll to position [347, 0]
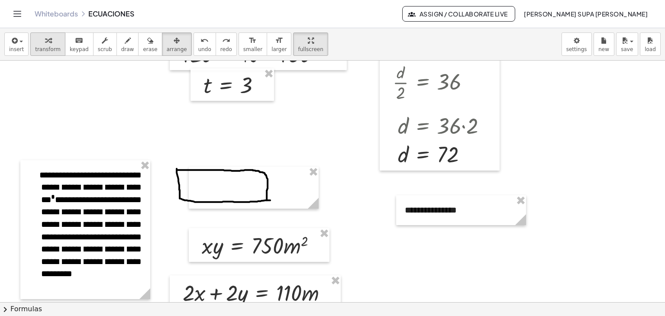
drag, startPoint x: 44, startPoint y: 46, endPoint x: 51, endPoint y: 47, distance: 7.1
click at [47, 46] on span "transform" at bounding box center [48, 49] width 26 height 6
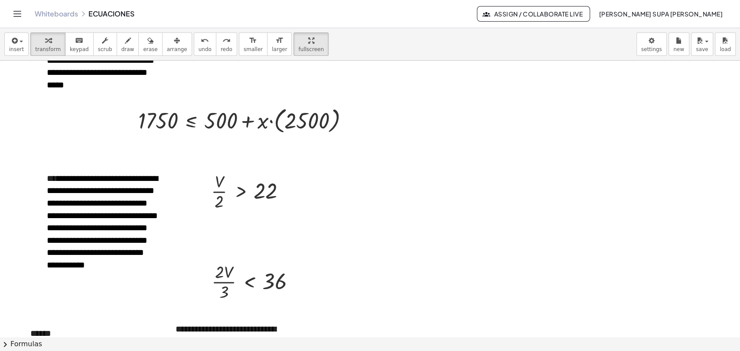
scroll to position [1300, 0]
